Goal: Transaction & Acquisition: Purchase product/service

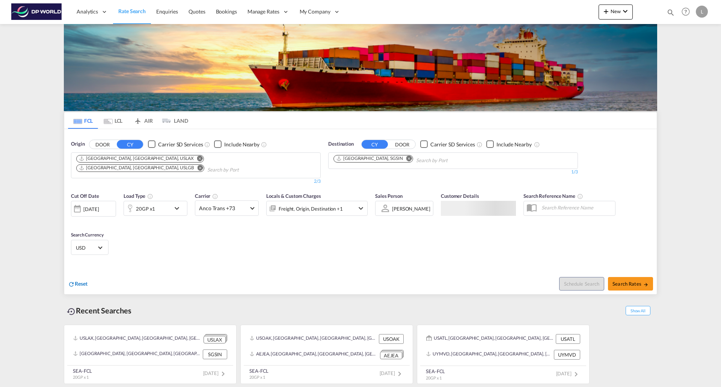
click at [75, 281] on span "Reset" at bounding box center [81, 284] width 13 height 6
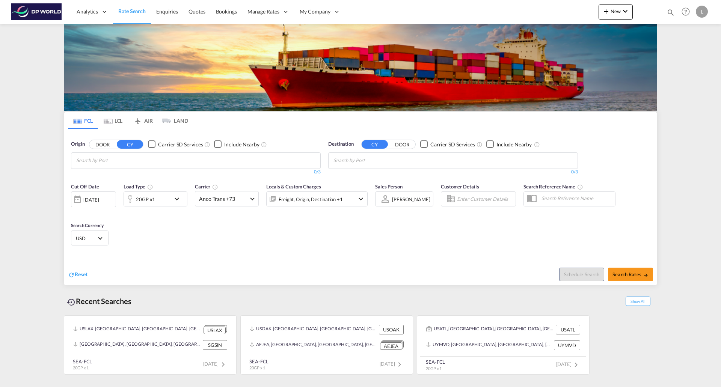
click at [109, 159] on input "Chips input." at bounding box center [111, 161] width 71 height 12
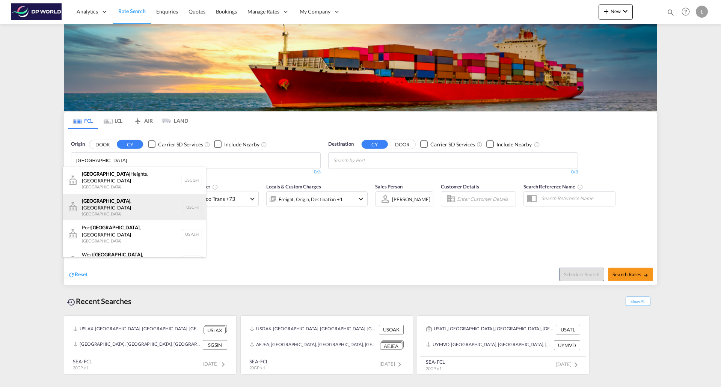
type input "[GEOGRAPHIC_DATA]"
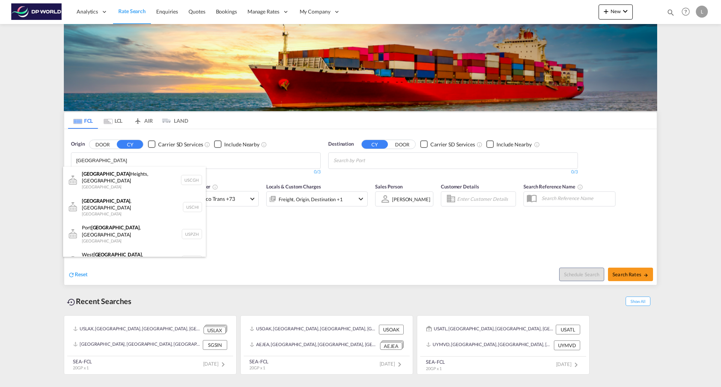
click at [111, 203] on div "[GEOGRAPHIC_DATA] , IL United States USCHI" at bounding box center [134, 207] width 143 height 27
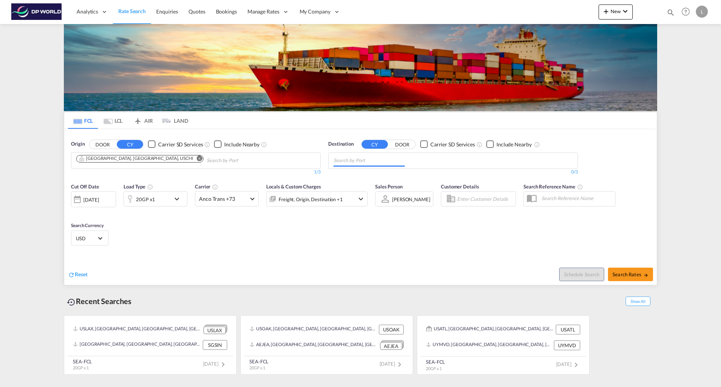
click at [402, 159] on input "Chips input." at bounding box center [369, 161] width 71 height 12
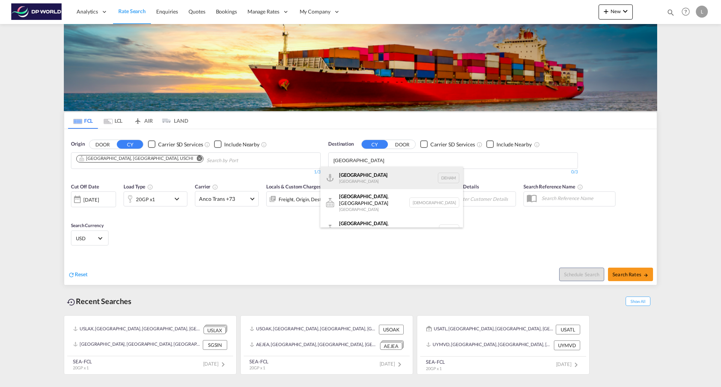
type input "[GEOGRAPHIC_DATA]"
click at [361, 176] on div "Hamburg [GEOGRAPHIC_DATA] [GEOGRAPHIC_DATA]" at bounding box center [391, 178] width 143 height 23
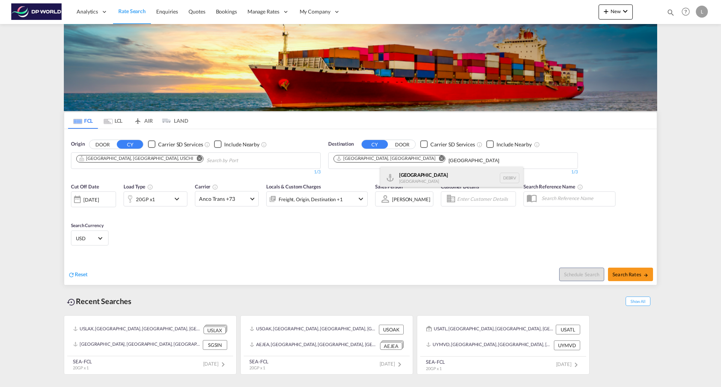
type input "[GEOGRAPHIC_DATA]"
drag, startPoint x: 418, startPoint y: 174, endPoint x: 424, endPoint y: 164, distance: 11.7
click at [418, 174] on div "[GEOGRAPHIC_DATA] [GEOGRAPHIC_DATA] DEBRV" at bounding box center [452, 178] width 143 height 23
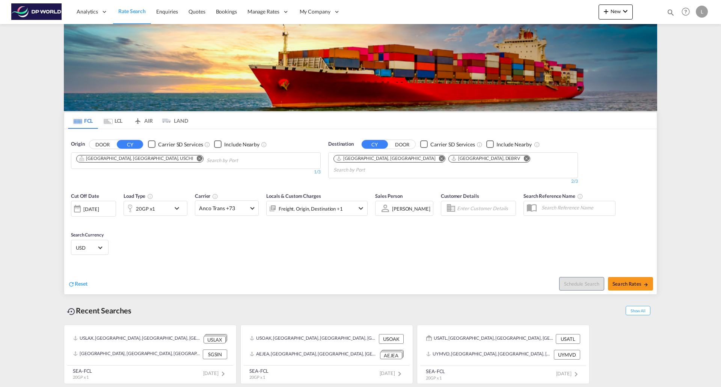
click at [178, 204] on md-icon "icon-chevron-down" at bounding box center [178, 208] width 13 height 9
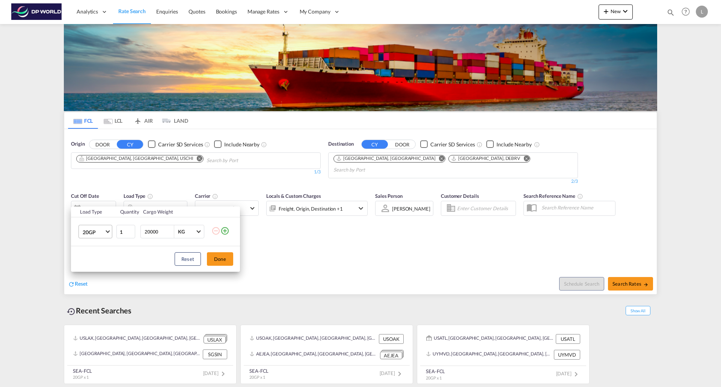
click at [105, 233] on md-select-value "20GP" at bounding box center [97, 231] width 30 height 13
click at [98, 270] on md-option "40HC" at bounding box center [102, 268] width 51 height 18
click at [214, 260] on button "Done" at bounding box center [220, 259] width 26 height 14
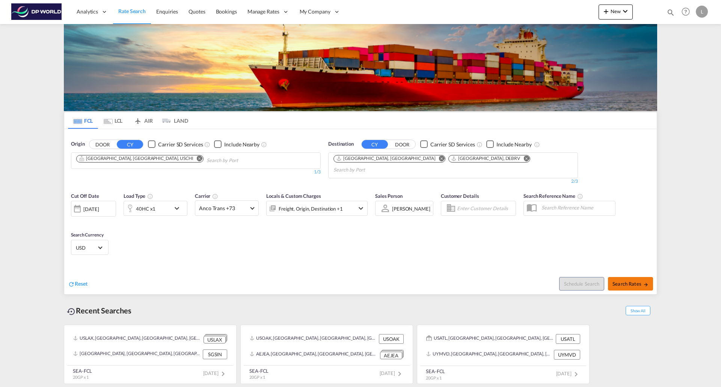
click at [616, 278] on button "Search Rates" at bounding box center [630, 284] width 45 height 14
type input "USCHI to DEHAM,DEBRV / [DATE]"
